Goal: Task Accomplishment & Management: Manage account settings

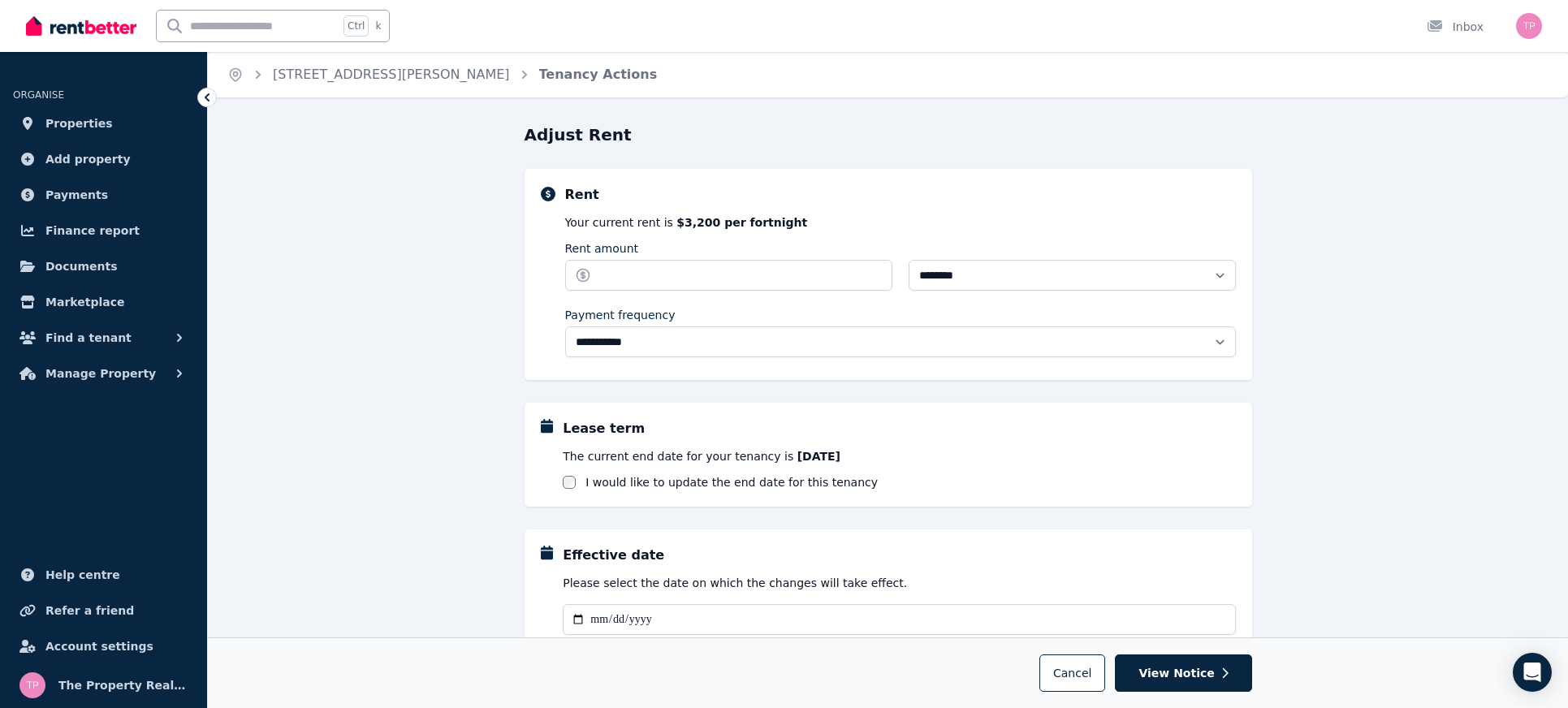
select select "**********"
click at [62, 124] on span "Properties" at bounding box center [79, 123] width 67 height 19
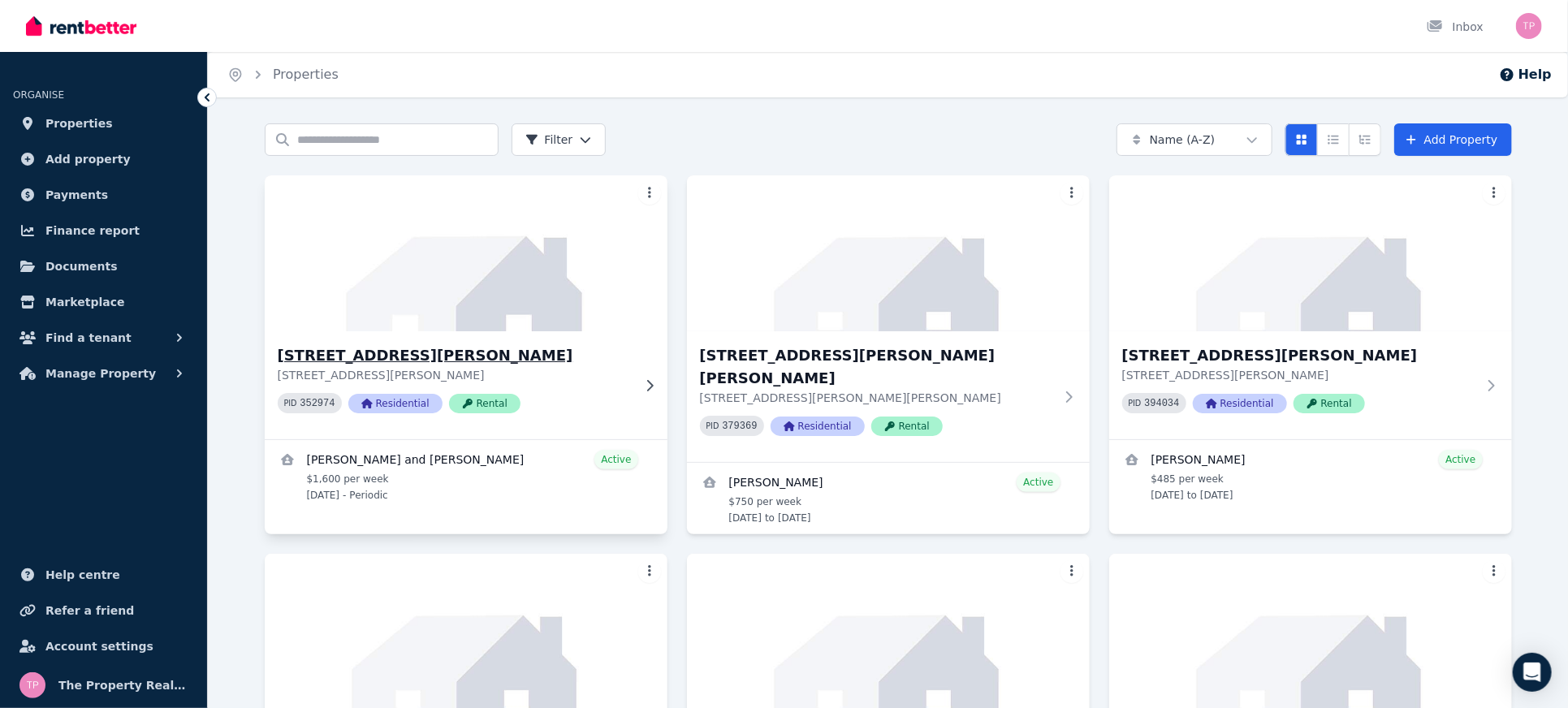
click at [350, 356] on h3 "[STREET_ADDRESS][PERSON_NAME]" at bounding box center [454, 356] width 354 height 23
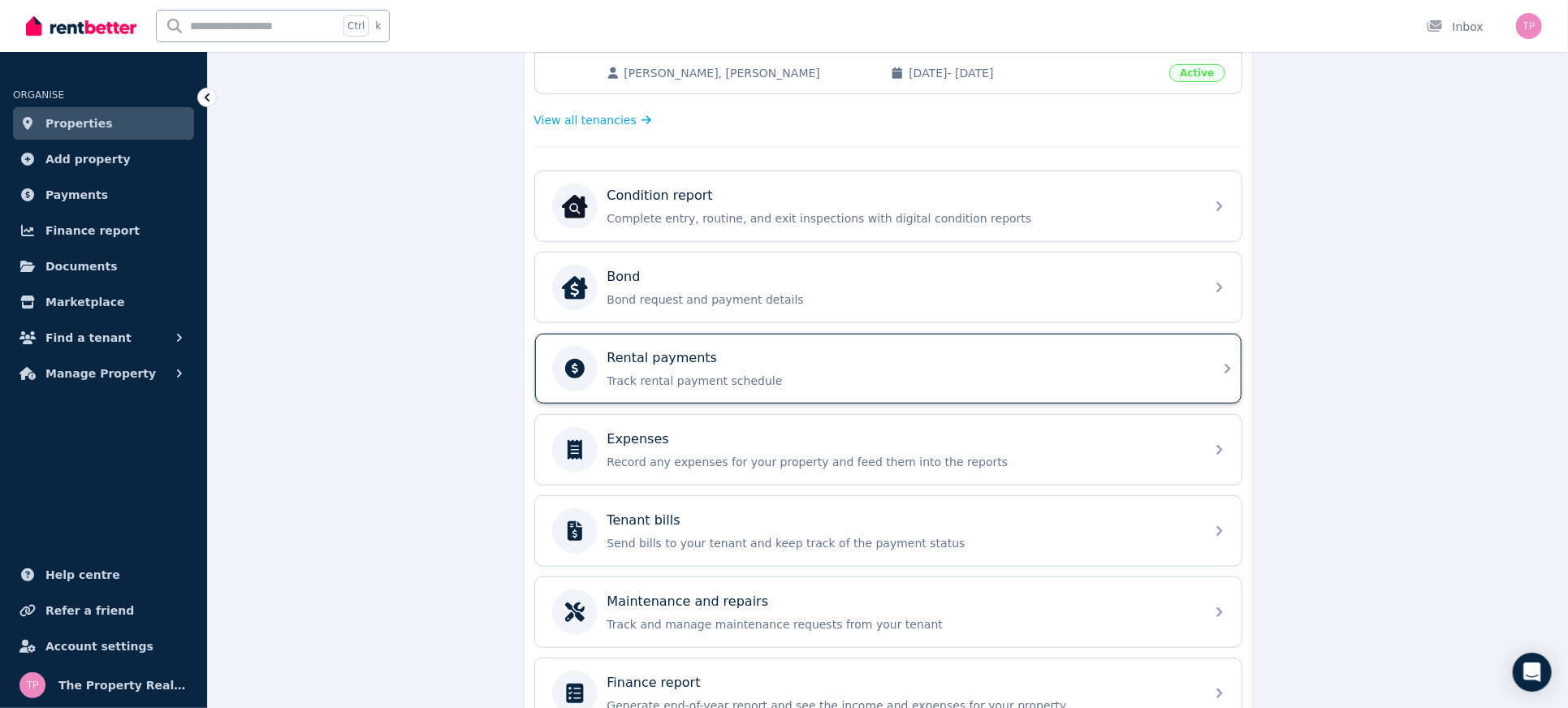
scroll to position [507, 0]
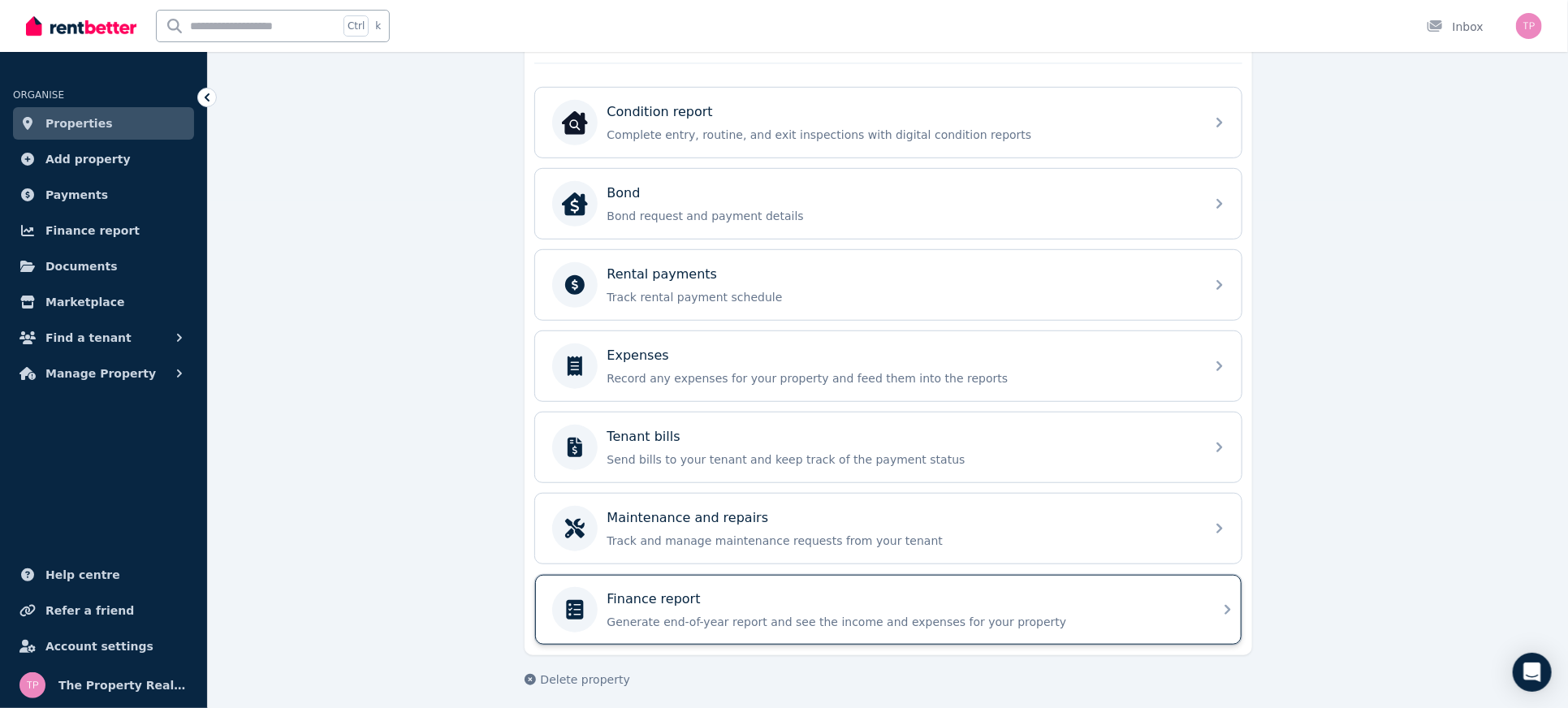
click at [695, 593] on div "Finance report" at bounding box center [901, 599] width 588 height 19
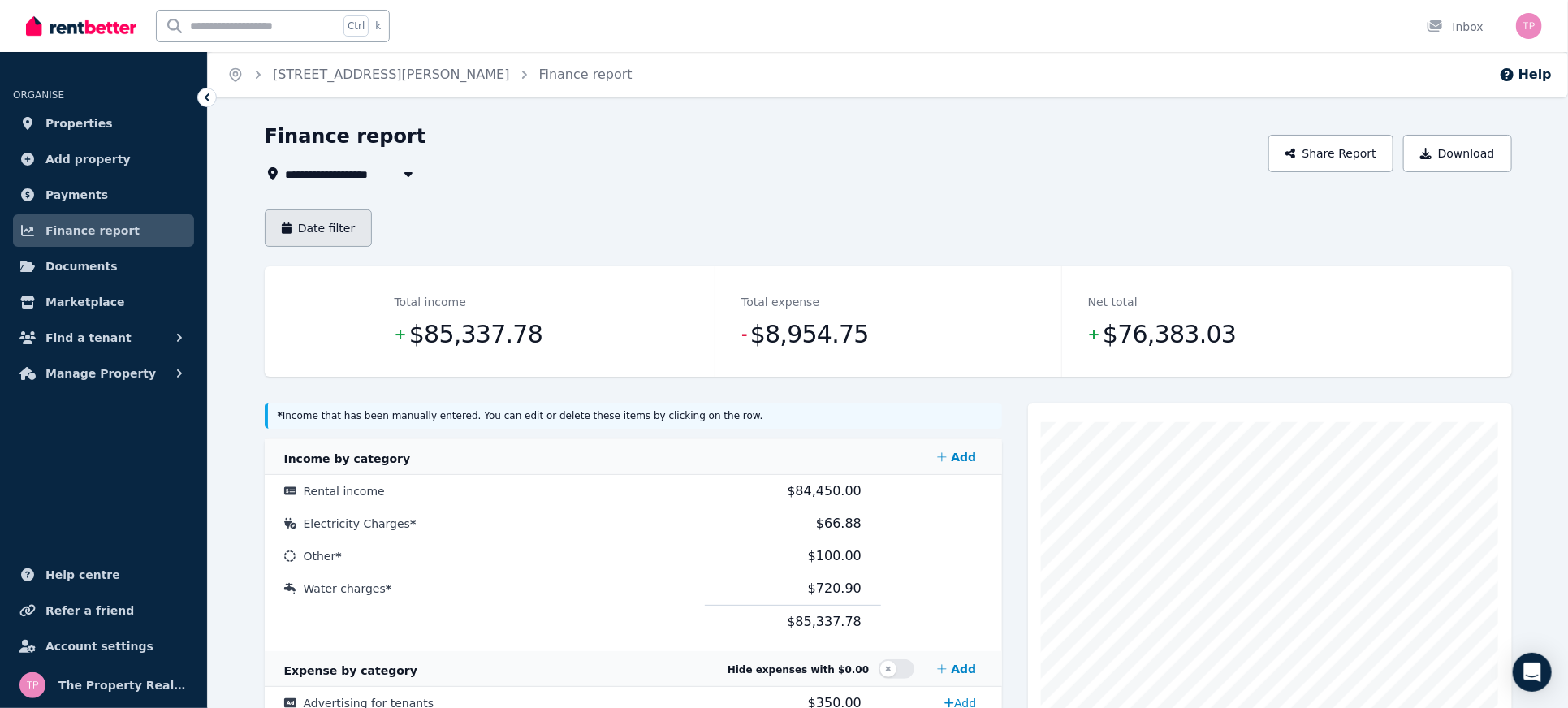
click at [315, 217] on button "Date filter" at bounding box center [319, 227] width 108 height 37
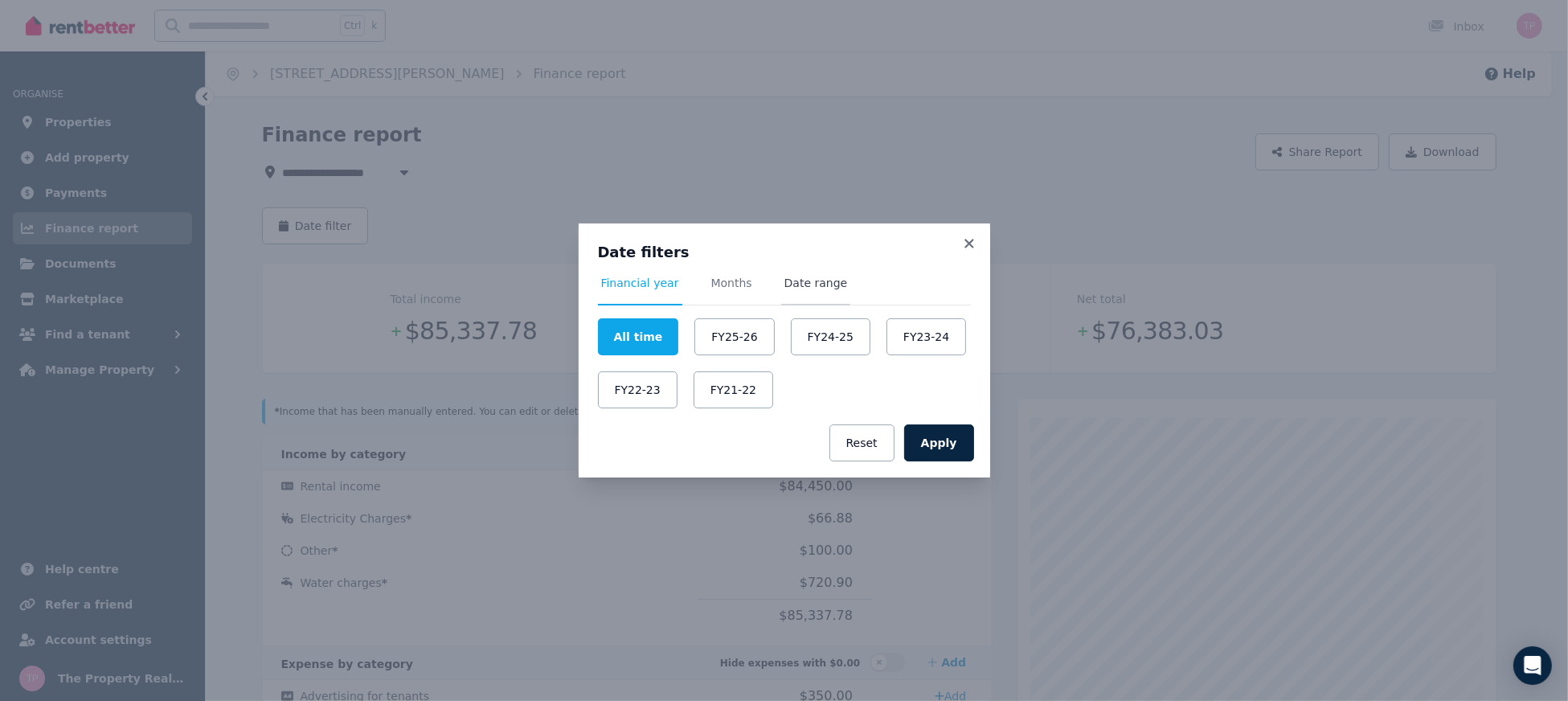
click at [812, 285] on span "Date range" at bounding box center [816, 282] width 64 height 16
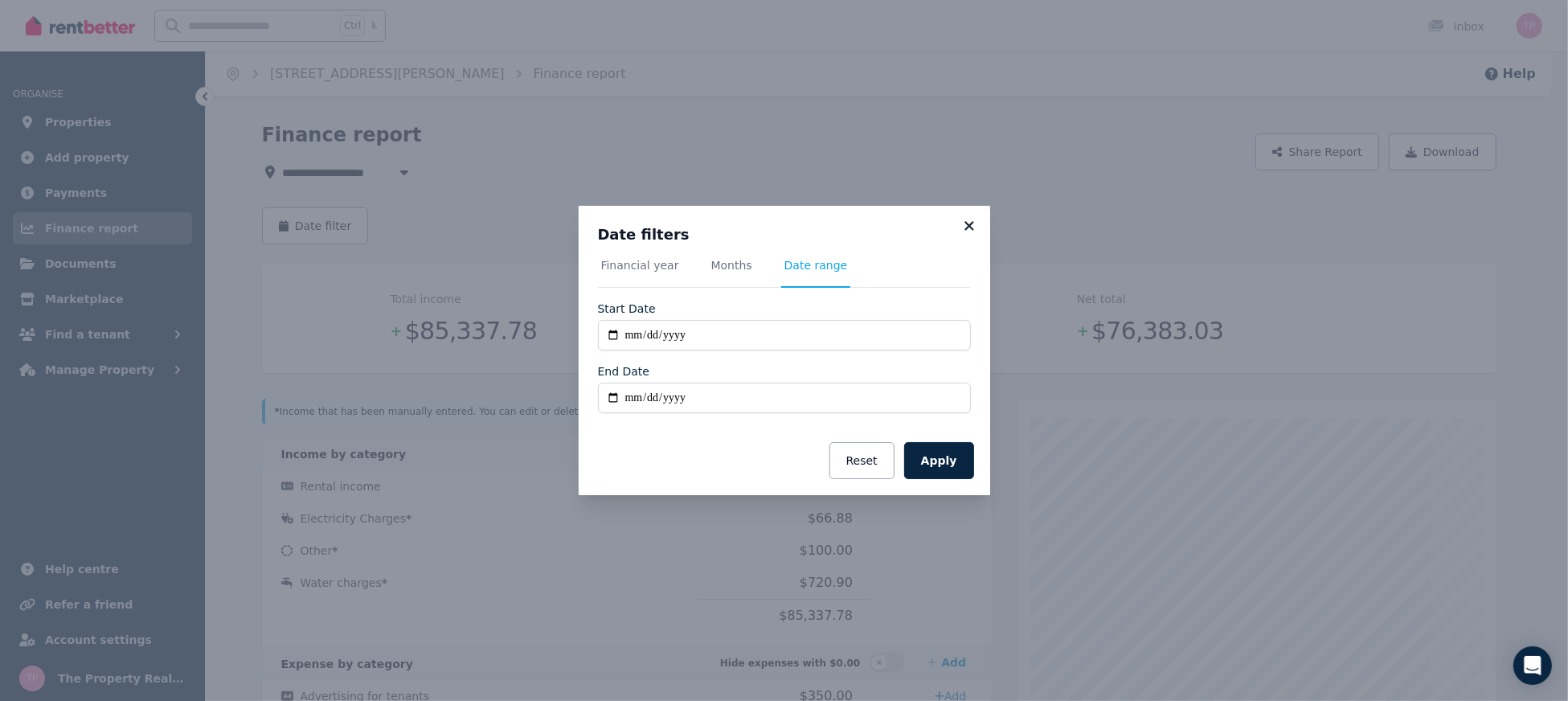
click at [973, 227] on icon at bounding box center [969, 225] width 16 height 14
